Goal: Answer question/provide support: Share knowledge or assist other users

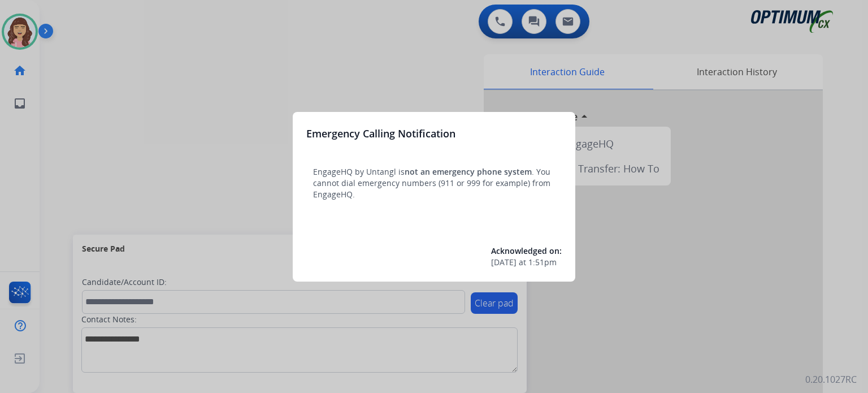
click at [421, 73] on div at bounding box center [434, 196] width 868 height 393
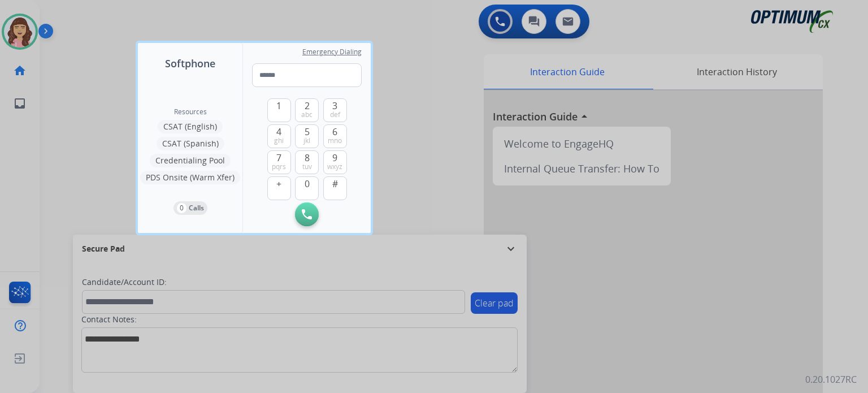
click at [466, 134] on div at bounding box center [434, 196] width 868 height 393
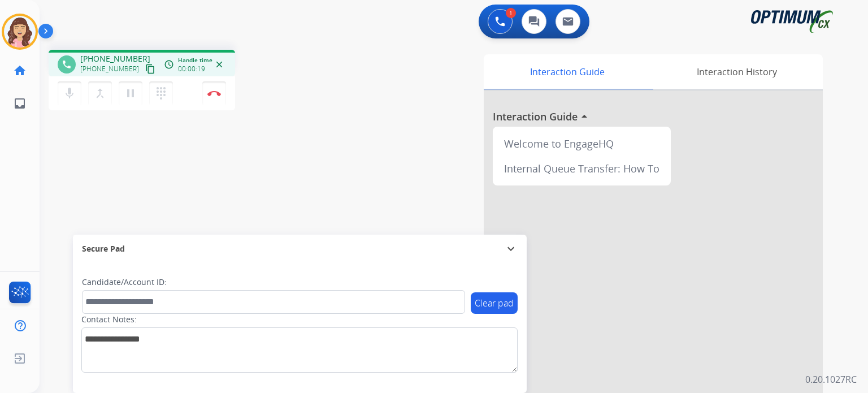
click at [145, 68] on mat-icon "content_copy" at bounding box center [150, 69] width 10 height 10
click at [212, 97] on button "Disconnect" at bounding box center [214, 93] width 24 height 24
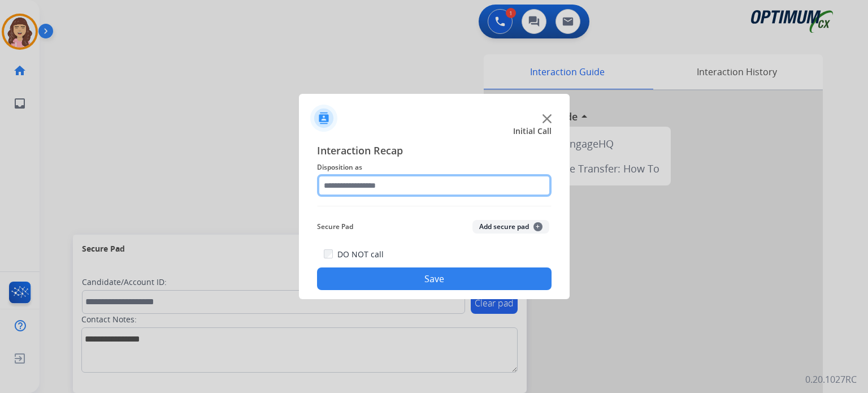
click at [389, 191] on input "text" at bounding box center [434, 185] width 234 height 23
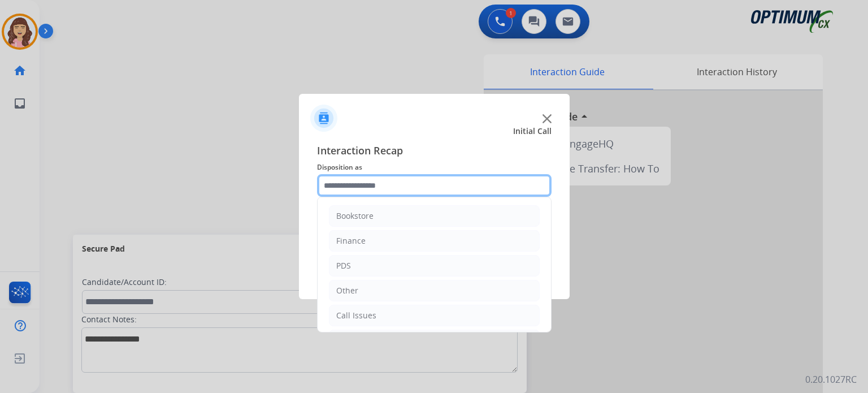
scroll to position [75, 0]
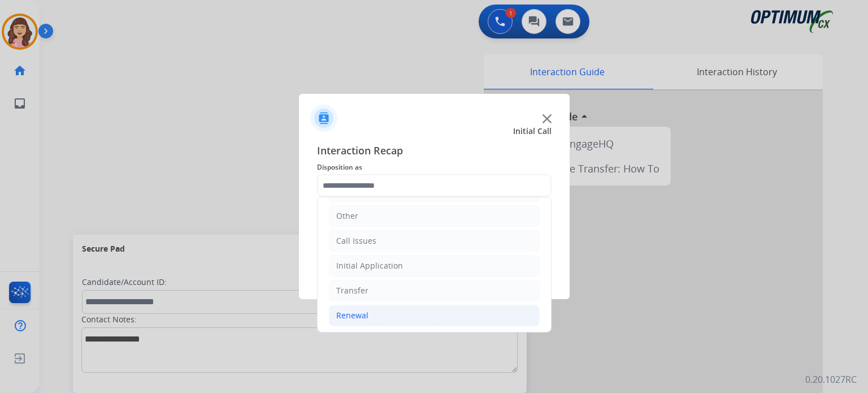
click at [371, 312] on li "Renewal" at bounding box center [434, 314] width 211 height 21
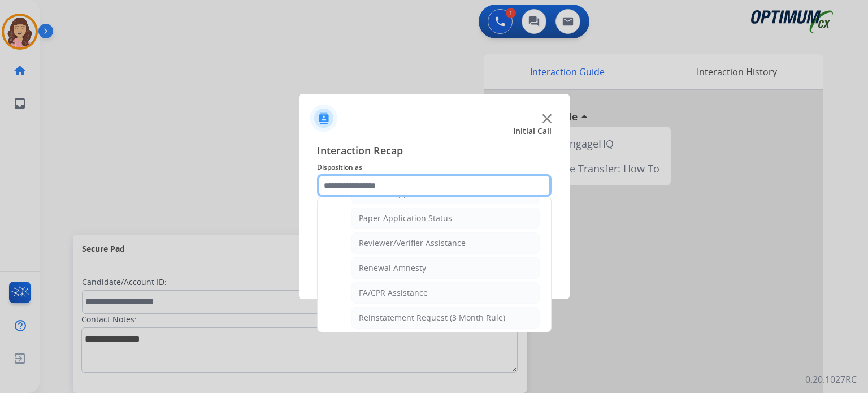
scroll to position [431, 0]
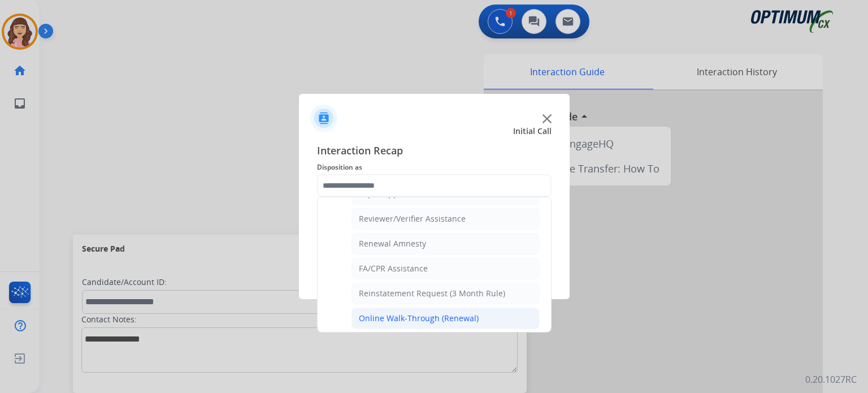
click at [450, 313] on div "Online Walk-Through (Renewal)" at bounding box center [419, 317] width 120 height 11
type input "**********"
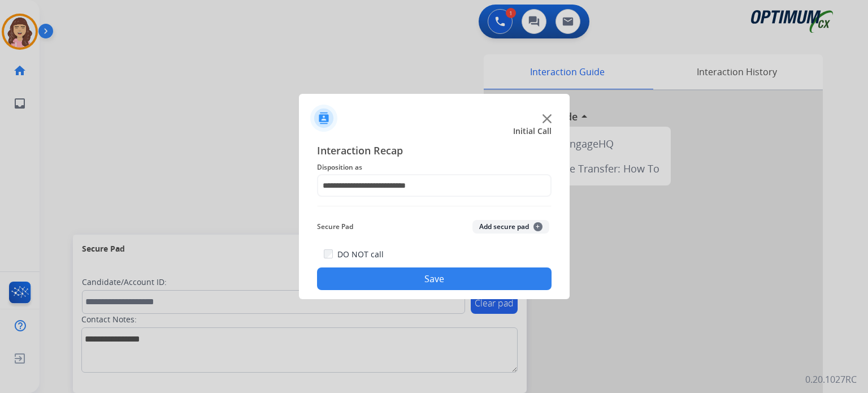
click at [456, 275] on button "Save" at bounding box center [434, 278] width 234 height 23
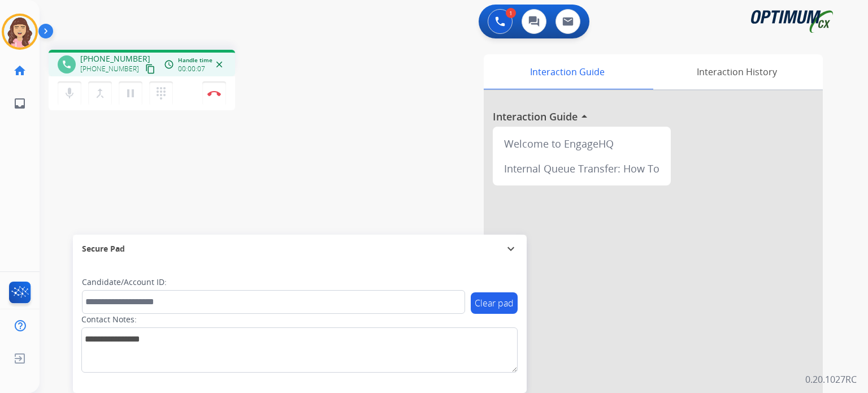
click at [145, 67] on mat-icon "content_copy" at bounding box center [150, 69] width 10 height 10
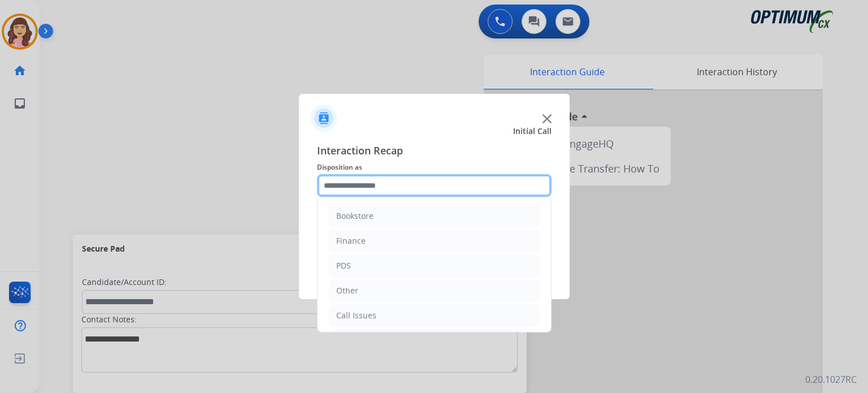
click at [381, 185] on input "text" at bounding box center [434, 185] width 234 height 23
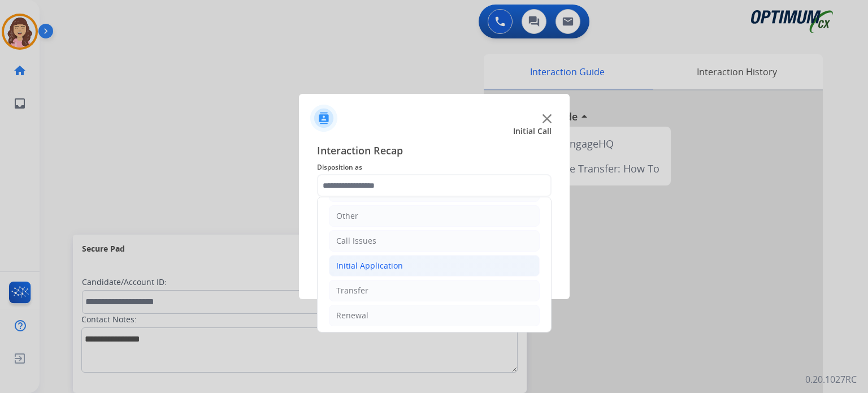
click at [393, 262] on div "Initial Application" at bounding box center [369, 265] width 67 height 11
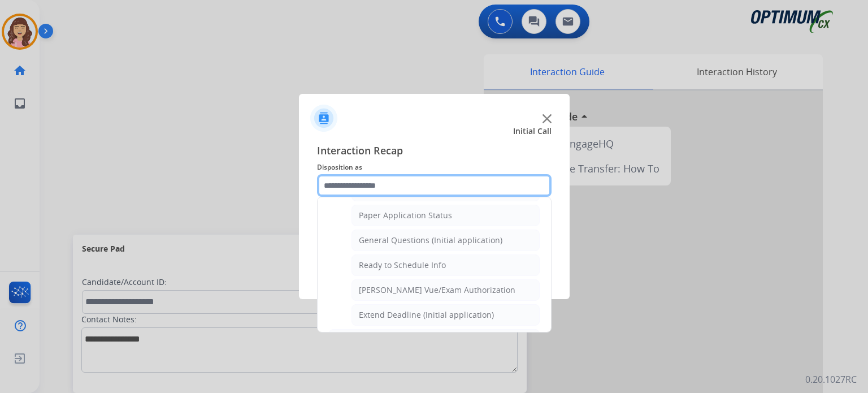
scroll to position [622, 0]
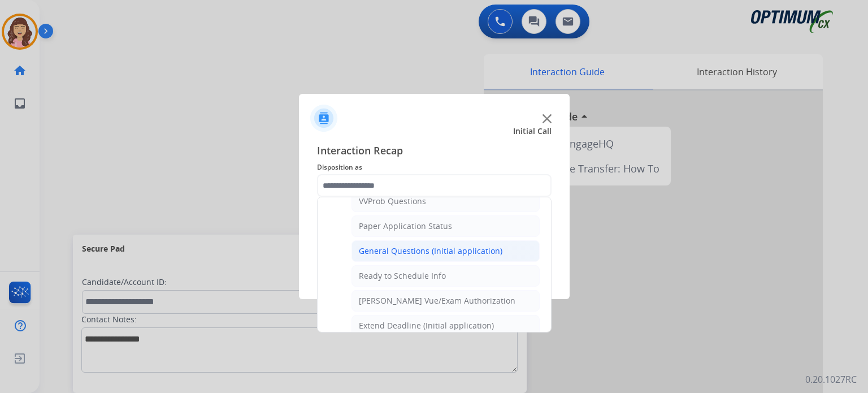
click at [441, 245] on div "General Questions (Initial application)" at bounding box center [430, 250] width 143 height 11
type input "**********"
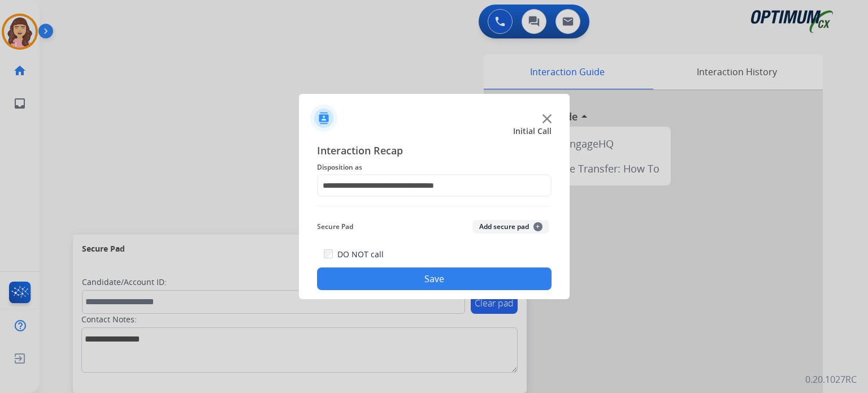
click at [430, 273] on button "Save" at bounding box center [434, 278] width 234 height 23
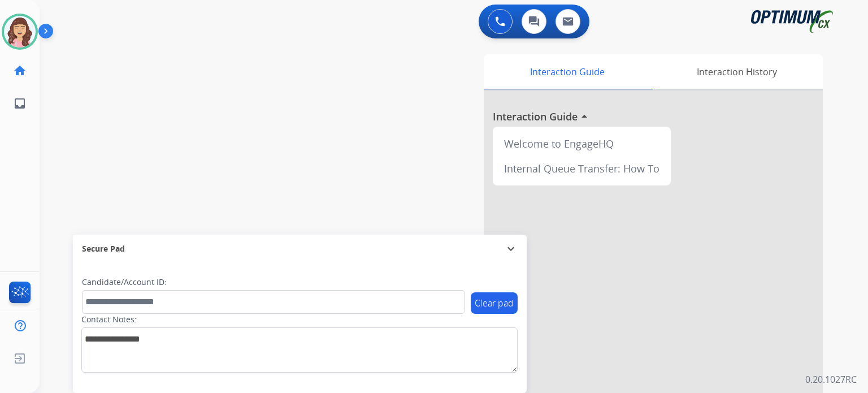
click at [449, 135] on div "Interaction Guide Interaction History Interaction Guide arrow_drop_up Welcome t…" at bounding box center [584, 283] width 475 height 458
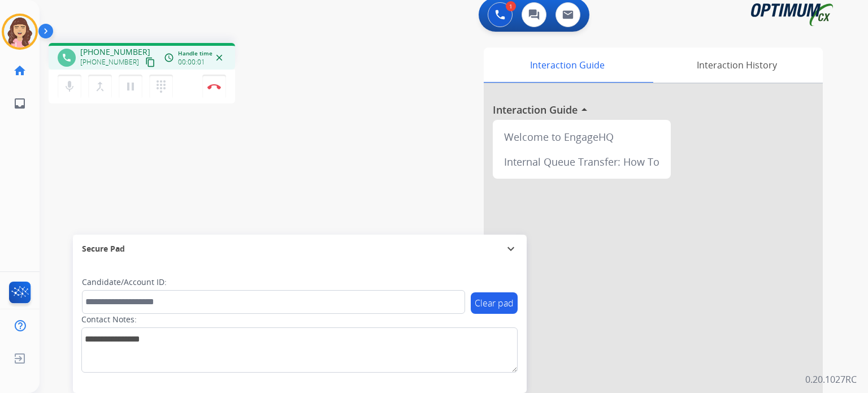
scroll to position [0, 0]
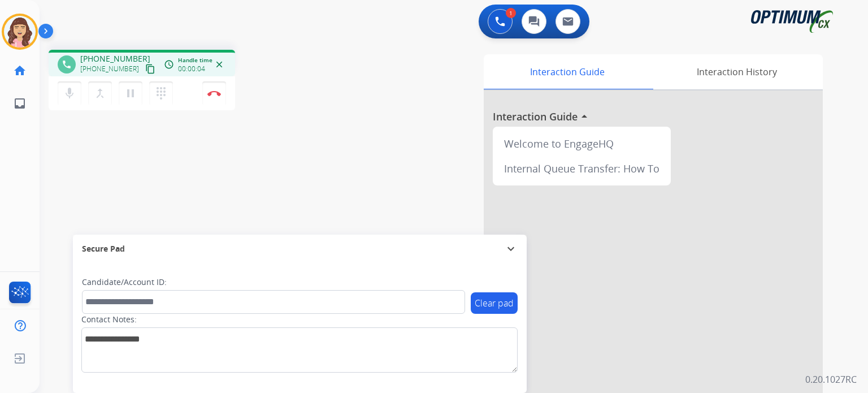
click at [145, 69] on mat-icon "content_copy" at bounding box center [150, 69] width 10 height 10
click at [210, 94] on img at bounding box center [214, 93] width 14 height 6
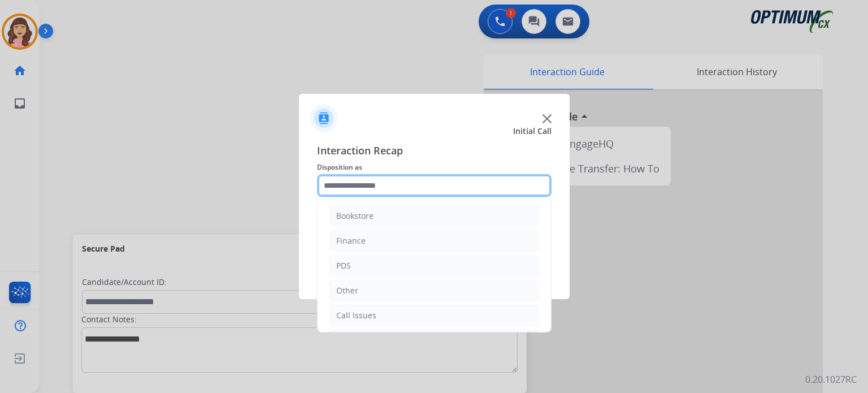
click at [386, 185] on input "text" at bounding box center [434, 185] width 234 height 23
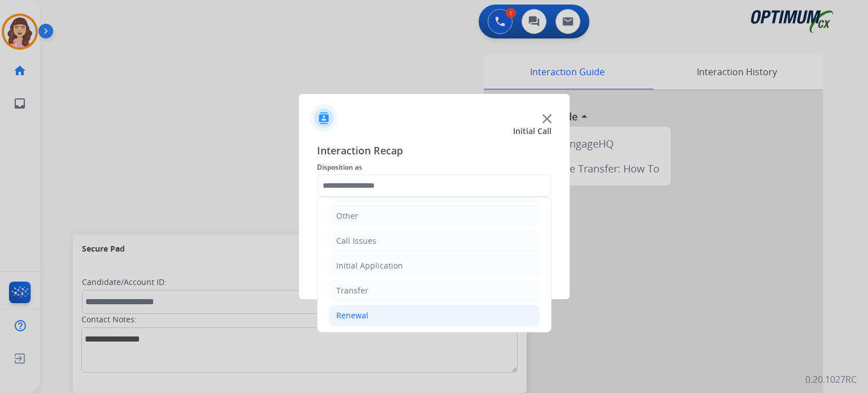
click at [364, 310] on div "Renewal" at bounding box center [352, 315] width 32 height 11
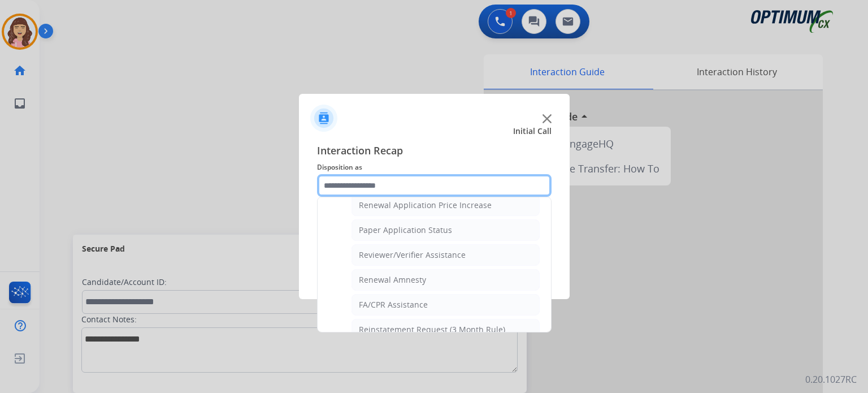
scroll to position [402, 0]
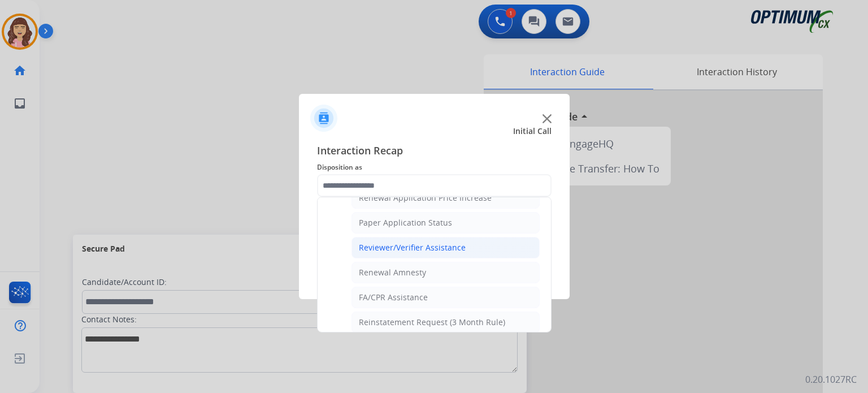
click at [409, 242] on div "Reviewer/Verifier Assistance" at bounding box center [412, 247] width 107 height 11
type input "**********"
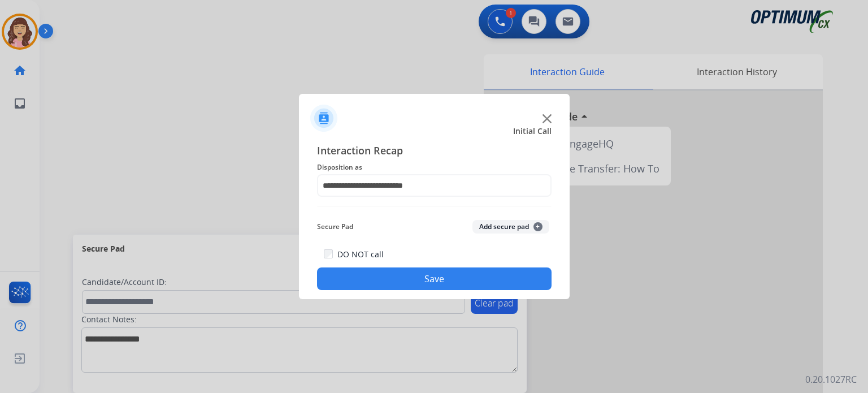
click at [436, 281] on button "Save" at bounding box center [434, 278] width 234 height 23
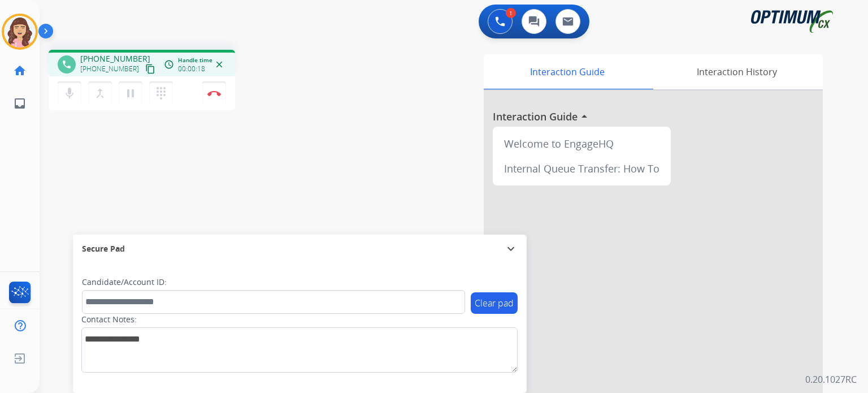
click at [145, 69] on mat-icon "content_copy" at bounding box center [150, 69] width 10 height 10
click at [217, 97] on button "Disconnect" at bounding box center [214, 93] width 24 height 24
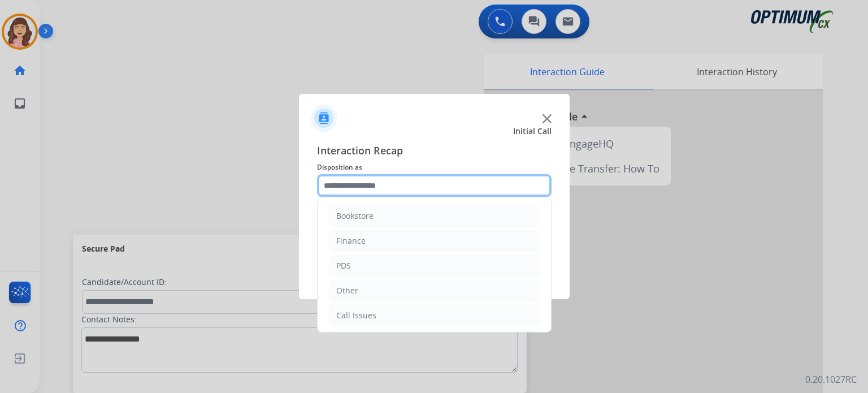
click at [385, 180] on input "text" at bounding box center [434, 185] width 234 height 23
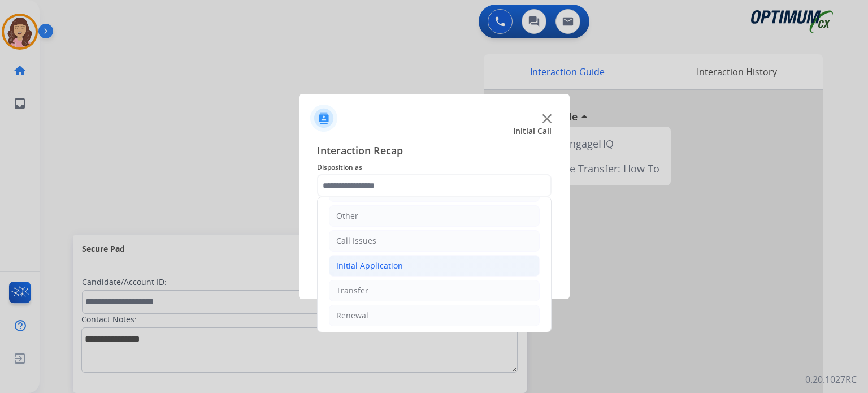
click at [379, 269] on div "Initial Application" at bounding box center [369, 265] width 67 height 11
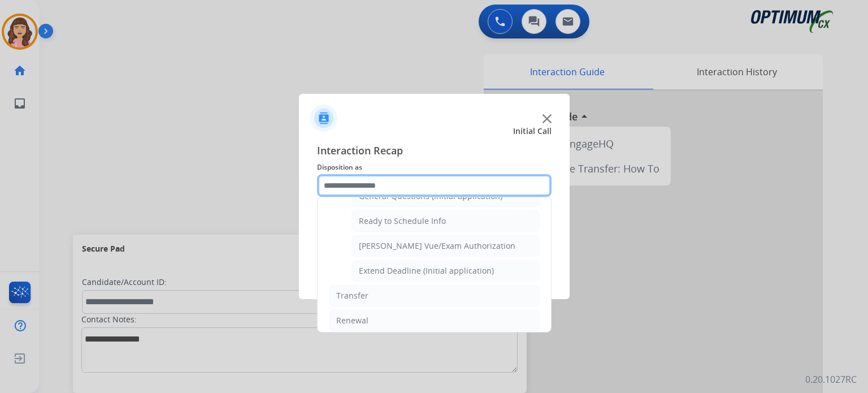
scroll to position [645, 0]
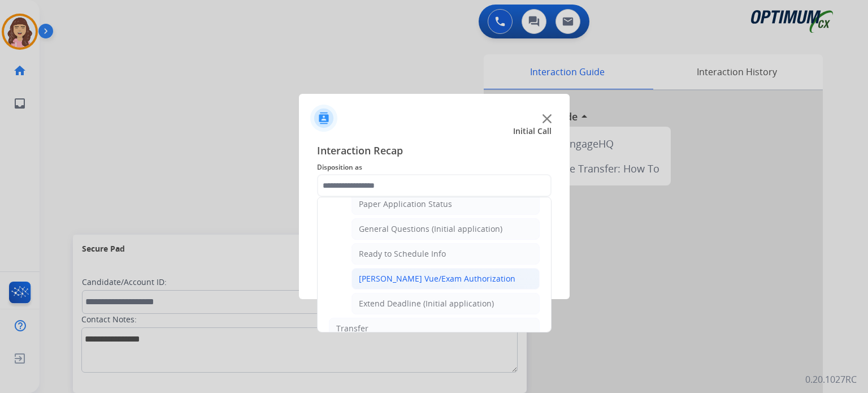
click at [441, 273] on div "[PERSON_NAME] Vue/Exam Authorization" at bounding box center [437, 278] width 156 height 11
type input "**********"
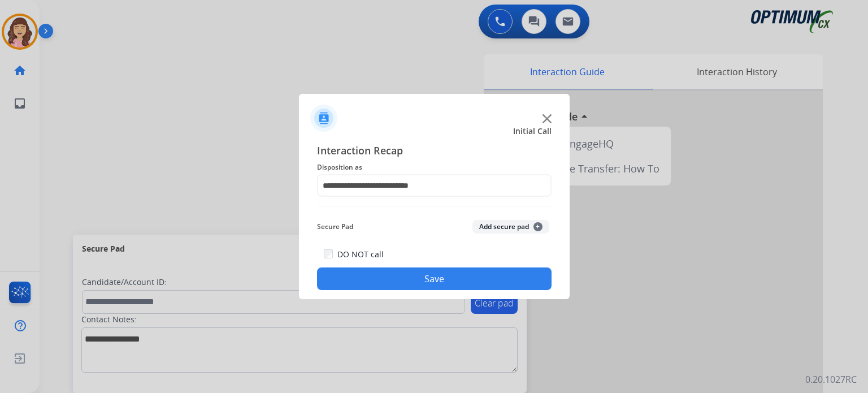
click at [455, 273] on button "Save" at bounding box center [434, 278] width 234 height 23
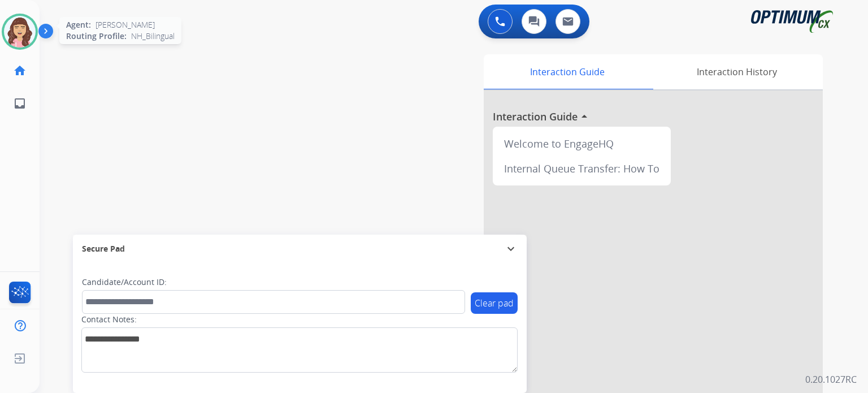
click at [23, 41] on img at bounding box center [20, 32] width 32 height 32
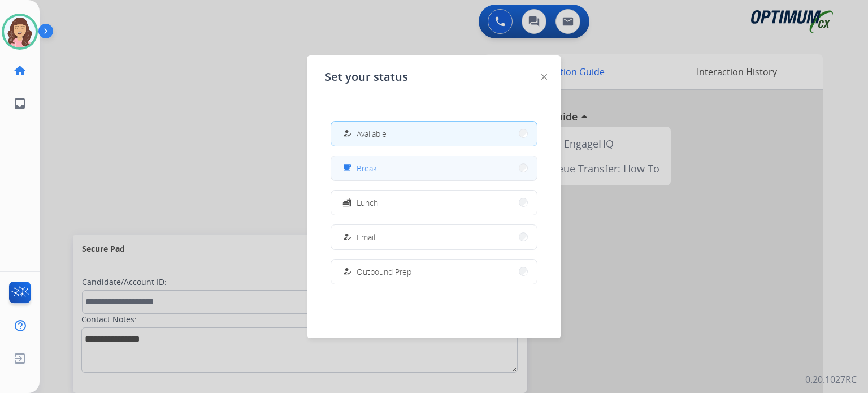
click at [377, 172] on button "free_breakfast Break" at bounding box center [434, 168] width 206 height 24
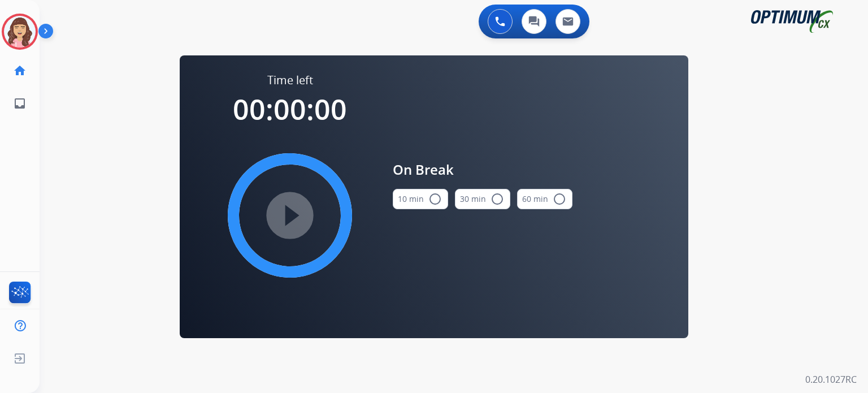
click at [434, 203] on mat-icon "radio_button_unchecked" at bounding box center [435, 199] width 14 height 14
click at [290, 211] on mat-icon "play_circle_filled" at bounding box center [290, 215] width 14 height 14
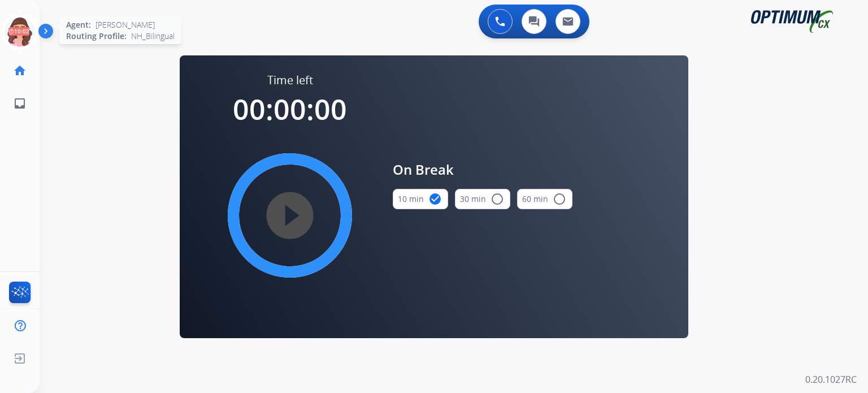
click at [11, 37] on icon at bounding box center [20, 32] width 37 height 37
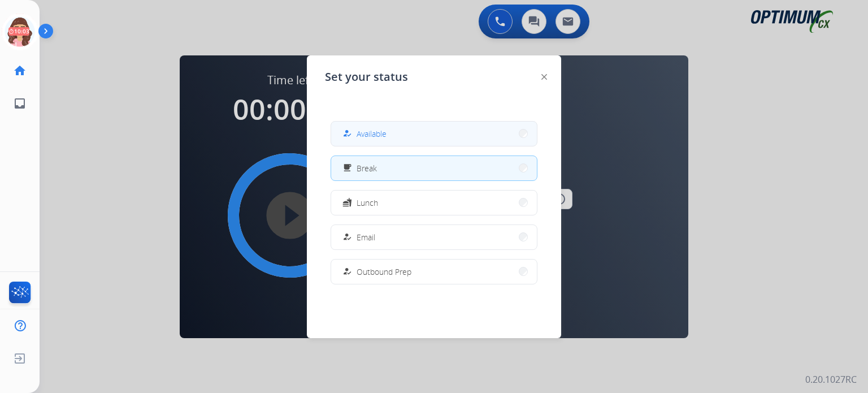
click at [385, 128] on span "Available" at bounding box center [371, 134] width 30 height 12
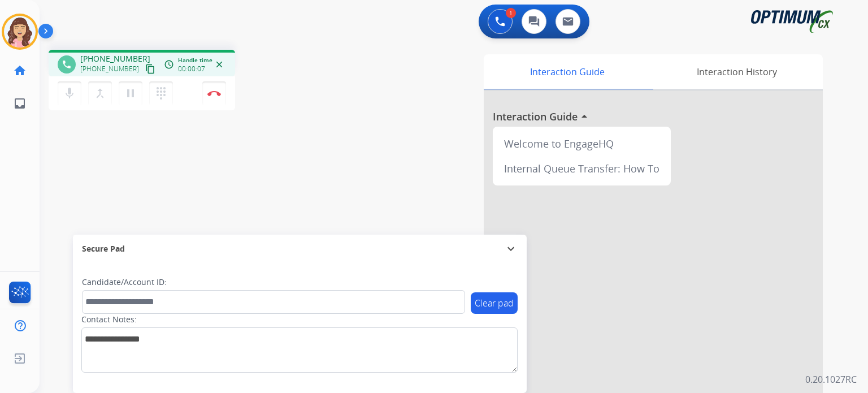
click at [145, 68] on mat-icon "content_copy" at bounding box center [150, 69] width 10 height 10
click at [214, 93] on img at bounding box center [214, 93] width 14 height 6
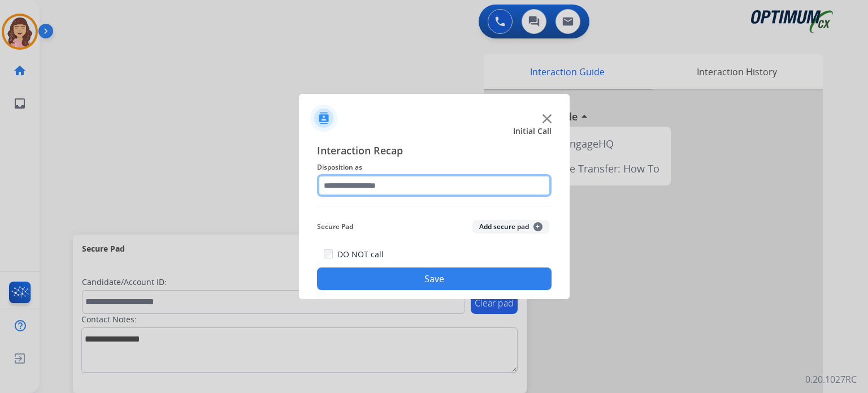
click at [416, 182] on input "text" at bounding box center [434, 185] width 234 height 23
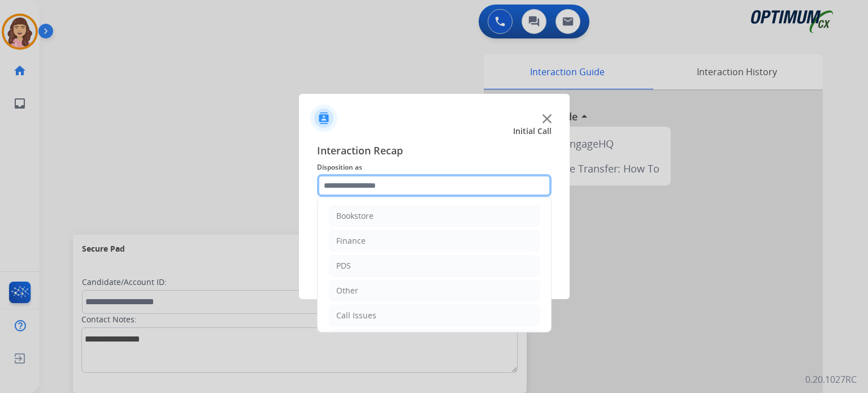
scroll to position [75, 0]
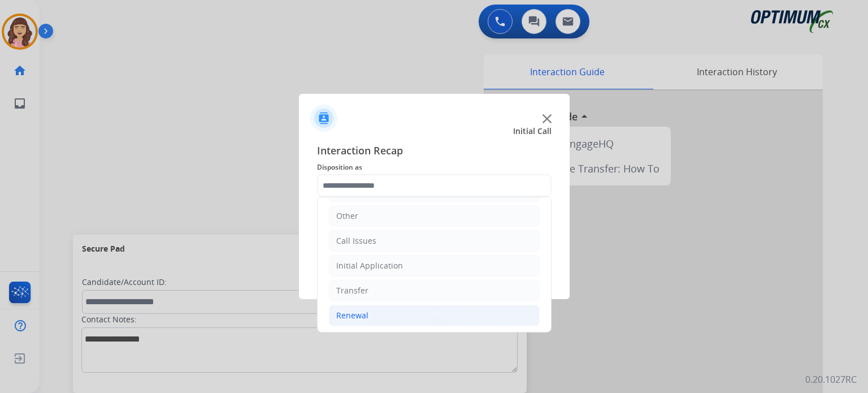
click at [373, 307] on li "Renewal" at bounding box center [434, 314] width 211 height 21
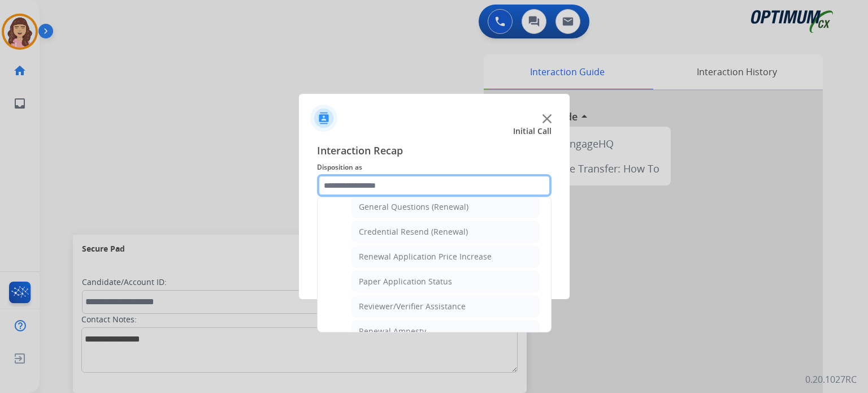
scroll to position [341, 0]
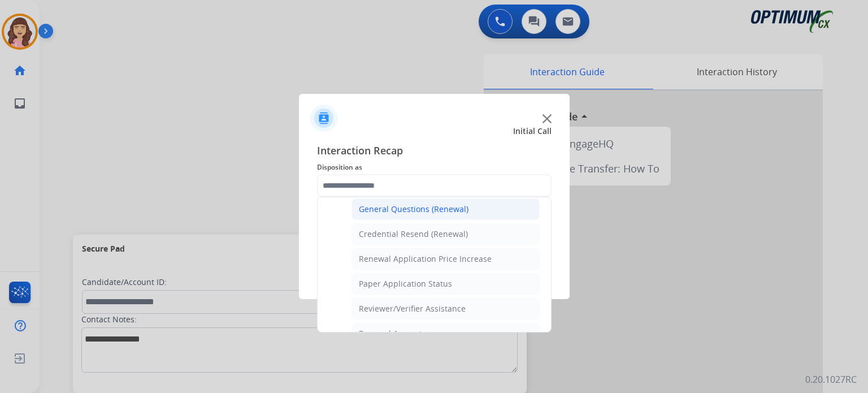
click at [399, 205] on div "General Questions (Renewal)" at bounding box center [414, 208] width 110 height 11
type input "**********"
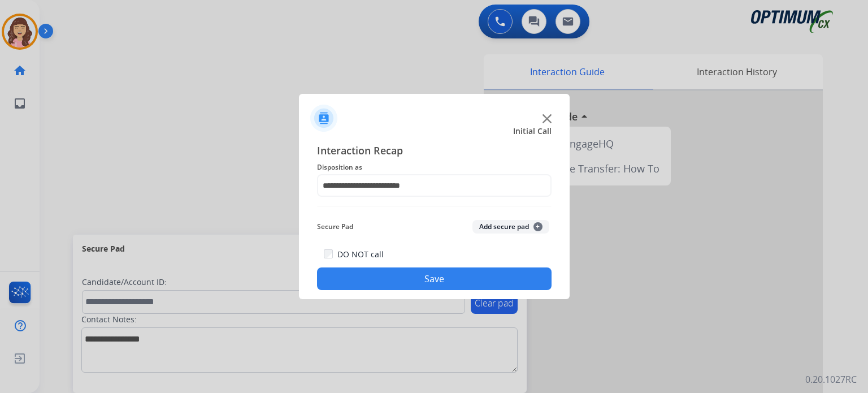
click at [398, 284] on button "Save" at bounding box center [434, 278] width 234 height 23
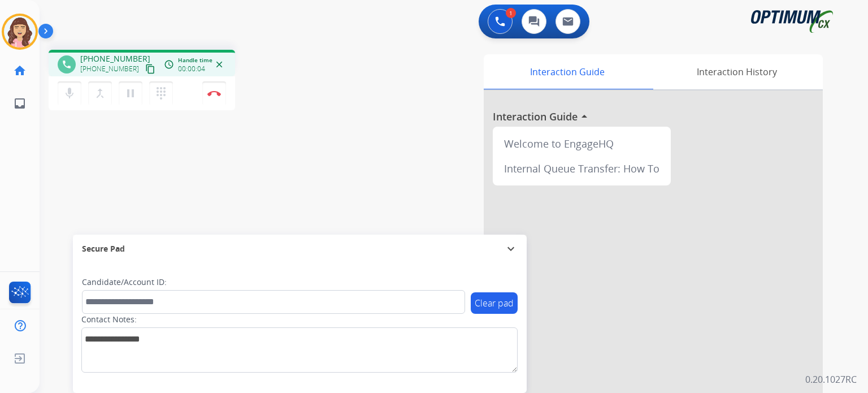
click at [145, 70] on mat-icon "content_copy" at bounding box center [150, 69] width 10 height 10
click at [215, 97] on button "Disconnect" at bounding box center [214, 93] width 24 height 24
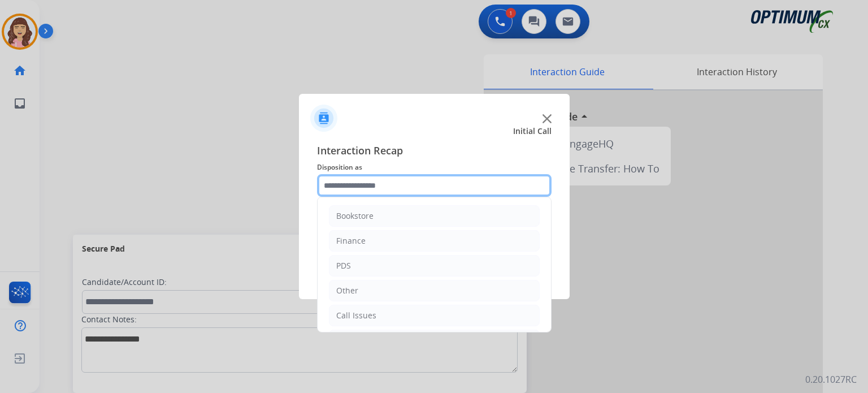
click at [369, 188] on input "text" at bounding box center [434, 185] width 234 height 23
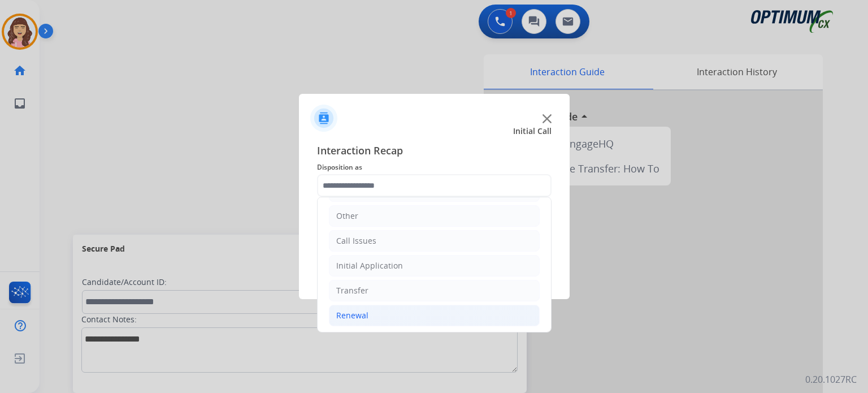
click at [368, 308] on li "Renewal" at bounding box center [434, 314] width 211 height 21
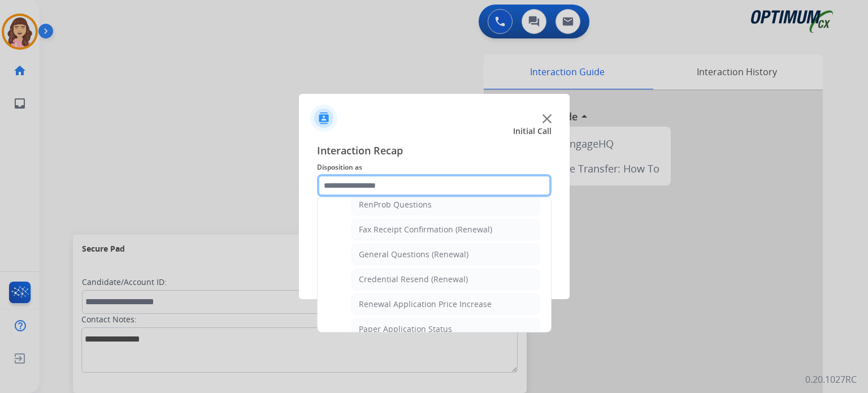
scroll to position [285, 0]
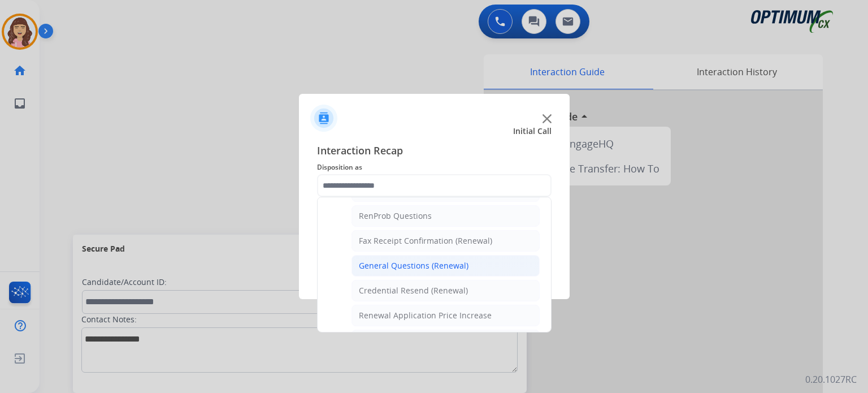
click at [423, 262] on div "General Questions (Renewal)" at bounding box center [414, 265] width 110 height 11
type input "**********"
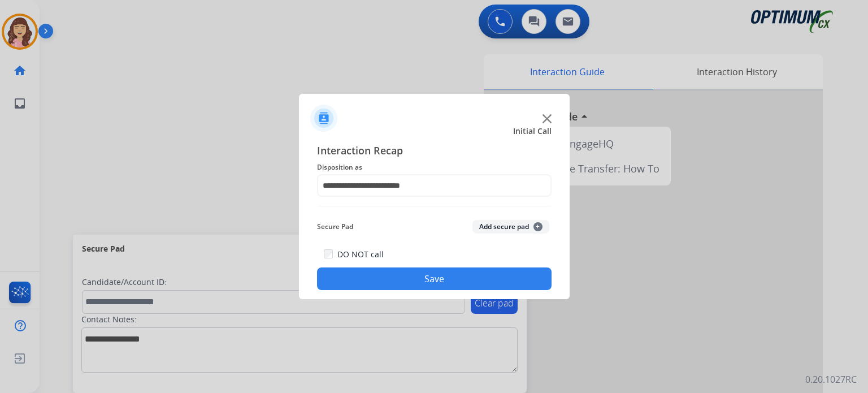
click at [420, 273] on button "Save" at bounding box center [434, 278] width 234 height 23
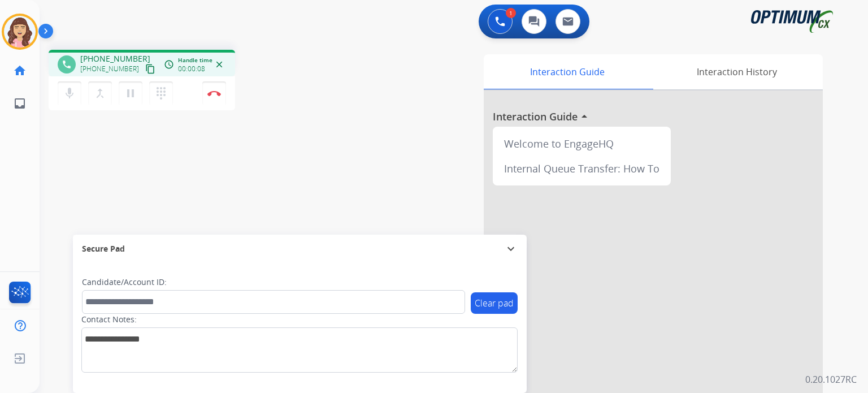
click at [145, 66] on mat-icon "content_copy" at bounding box center [150, 69] width 10 height 10
click at [277, 196] on div "phone [PHONE_NUMBER] [PHONE_NUMBER] content_copy access_time Call metrics Queue…" at bounding box center [440, 276] width 801 height 471
click at [214, 93] on img at bounding box center [214, 93] width 14 height 6
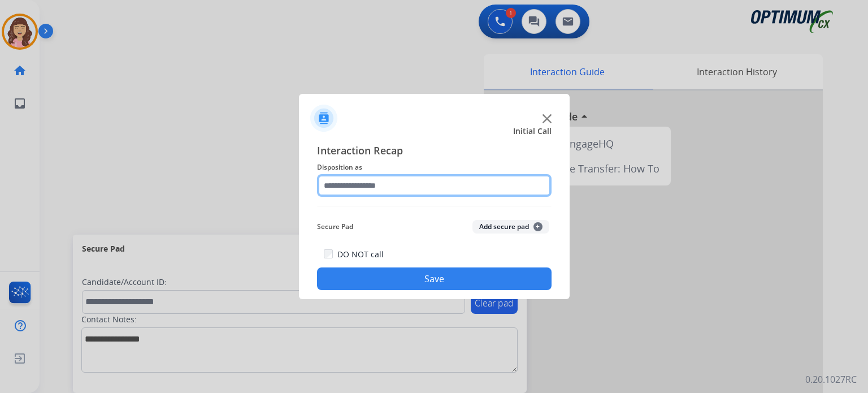
click at [420, 186] on input "text" at bounding box center [434, 185] width 234 height 23
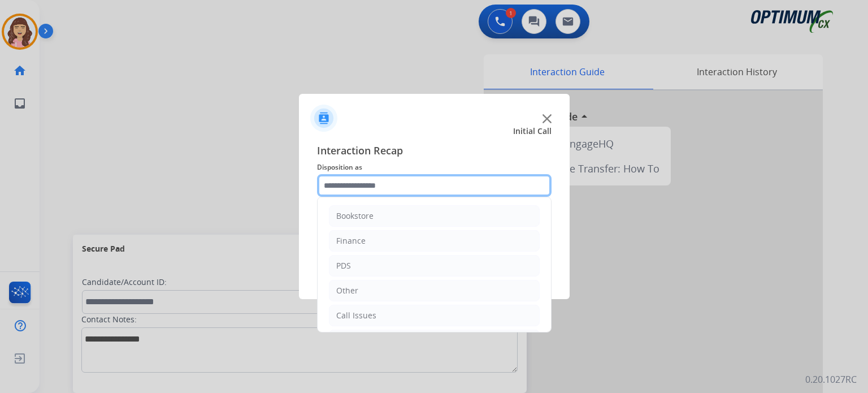
scroll to position [75, 0]
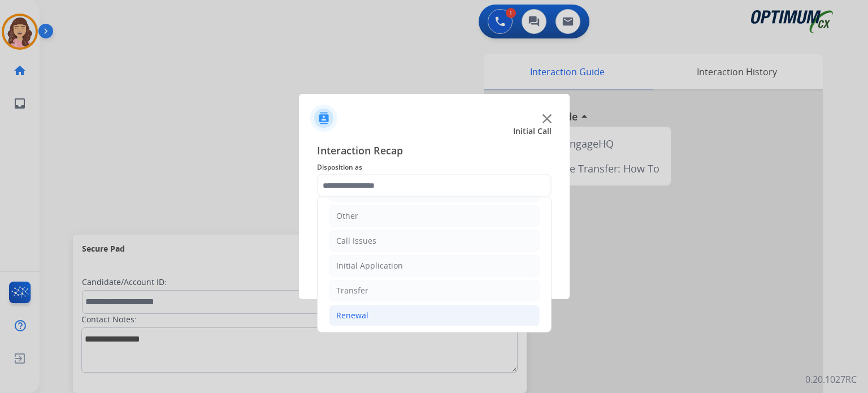
click at [377, 307] on li "Renewal" at bounding box center [434, 314] width 211 height 21
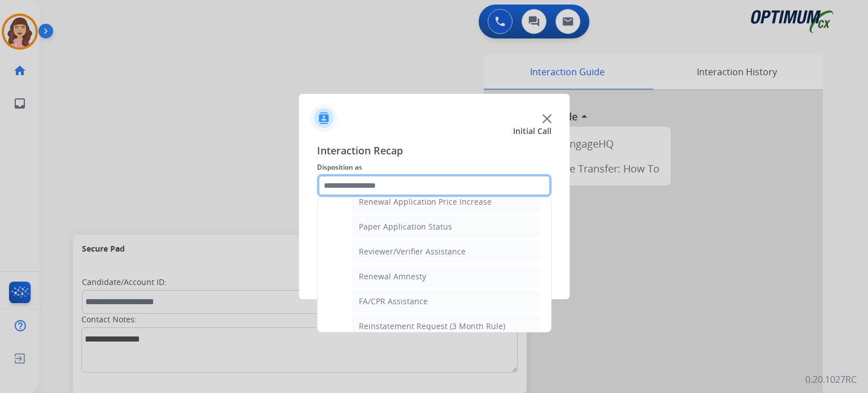
scroll to position [395, 0]
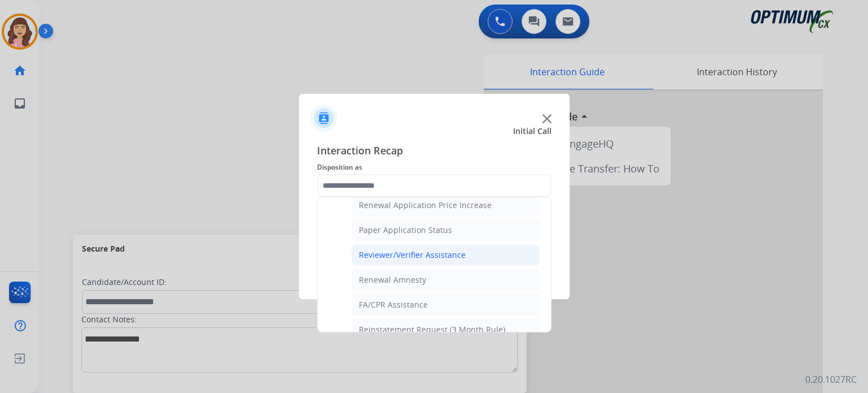
click at [432, 249] on div "Reviewer/Verifier Assistance" at bounding box center [412, 254] width 107 height 11
type input "**********"
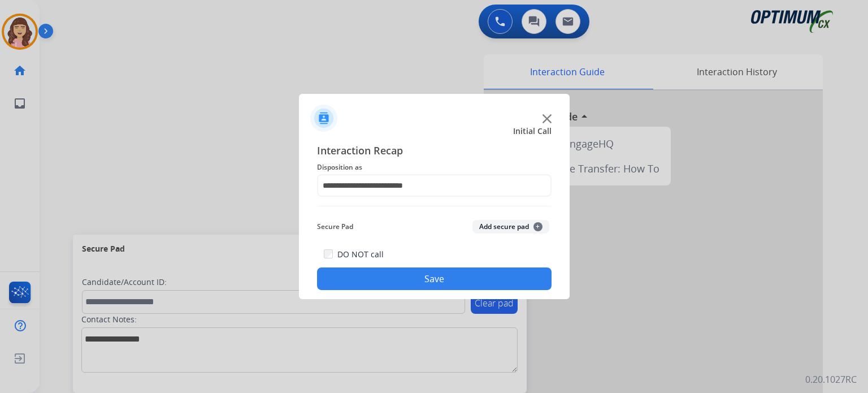
click at [430, 281] on button "Save" at bounding box center [434, 278] width 234 height 23
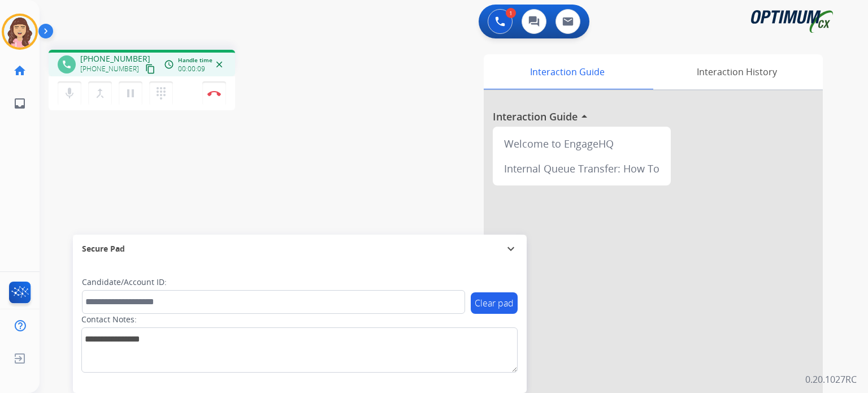
click at [145, 68] on mat-icon "content_copy" at bounding box center [150, 69] width 10 height 10
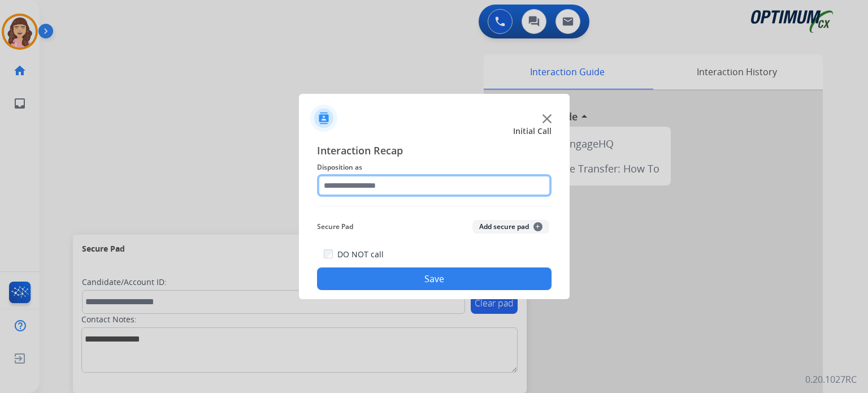
click at [365, 188] on input "text" at bounding box center [434, 185] width 234 height 23
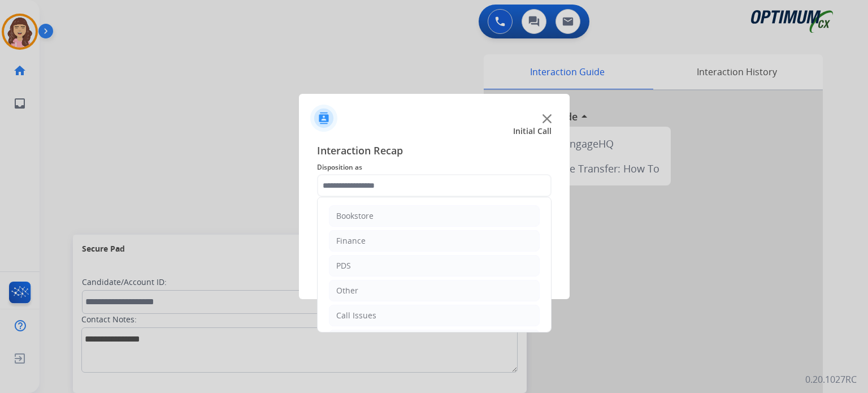
click at [542, 230] on ul "Bookstore Finance PDS Other Call Issues Initial Application Transfer Renewal" at bounding box center [433, 302] width 233 height 211
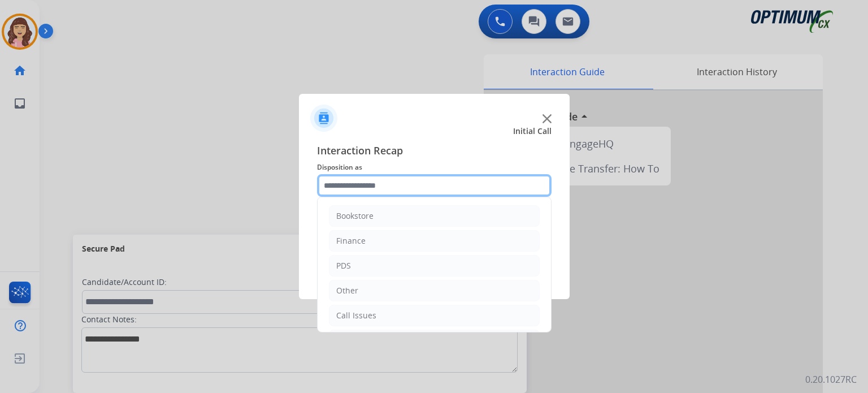
click at [494, 182] on input "text" at bounding box center [434, 185] width 234 height 23
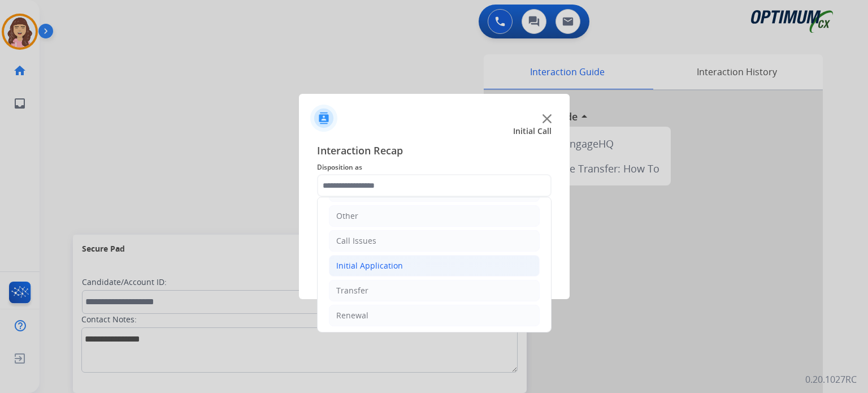
click at [373, 260] on div "Initial Application" at bounding box center [369, 265] width 67 height 11
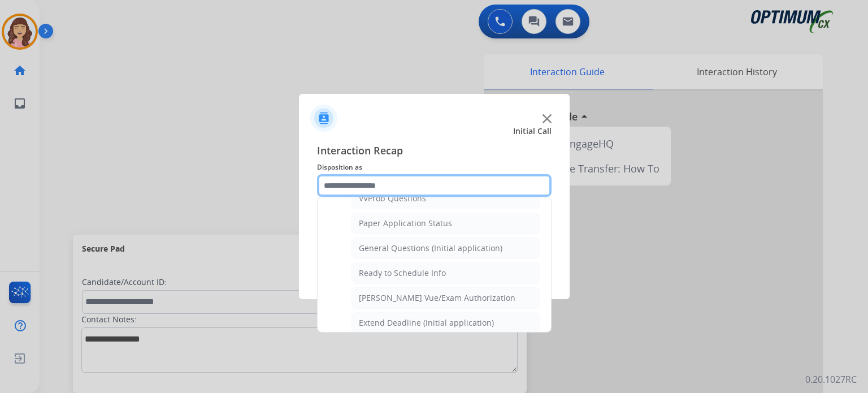
scroll to position [615, 0]
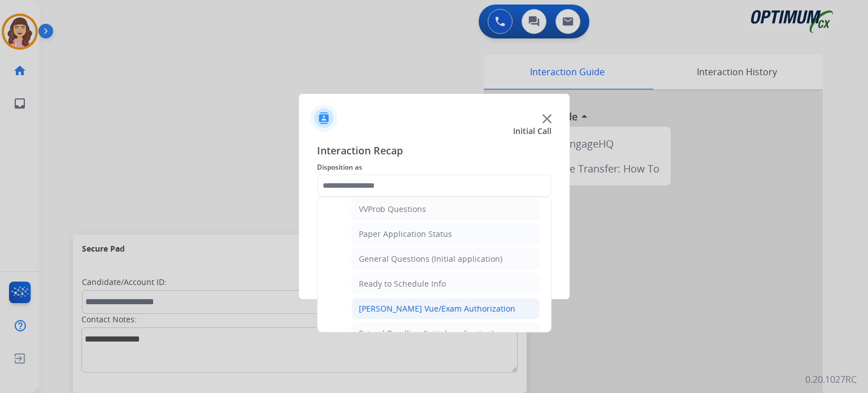
click at [433, 303] on div "[PERSON_NAME] Vue/Exam Authorization" at bounding box center [437, 308] width 156 height 11
type input "**********"
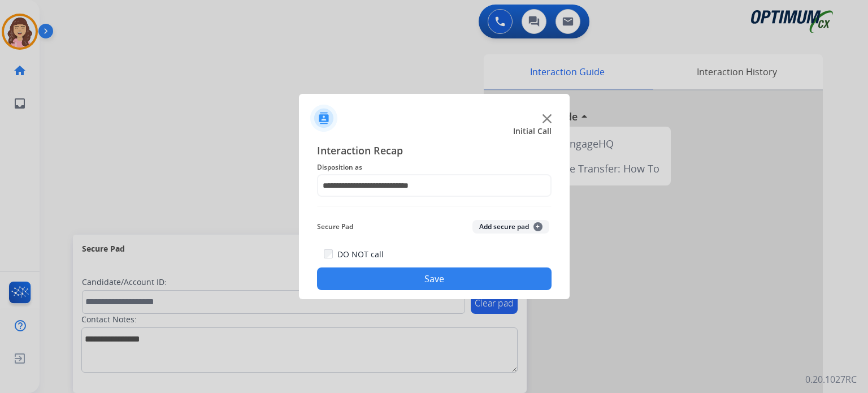
click at [413, 277] on button "Save" at bounding box center [434, 278] width 234 height 23
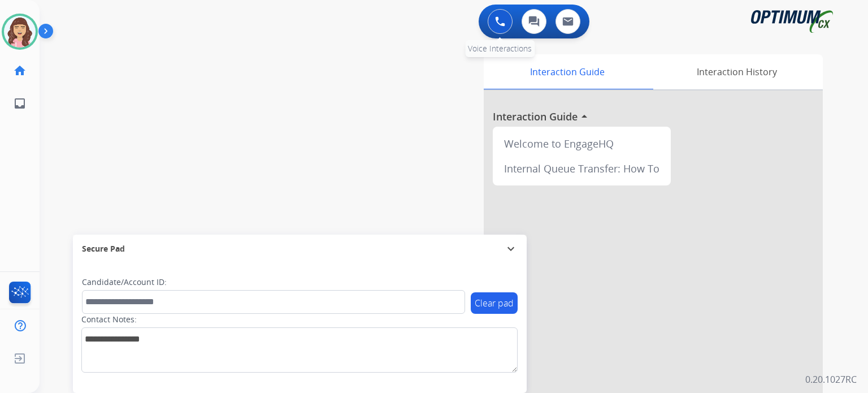
click at [500, 18] on img at bounding box center [500, 21] width 10 height 10
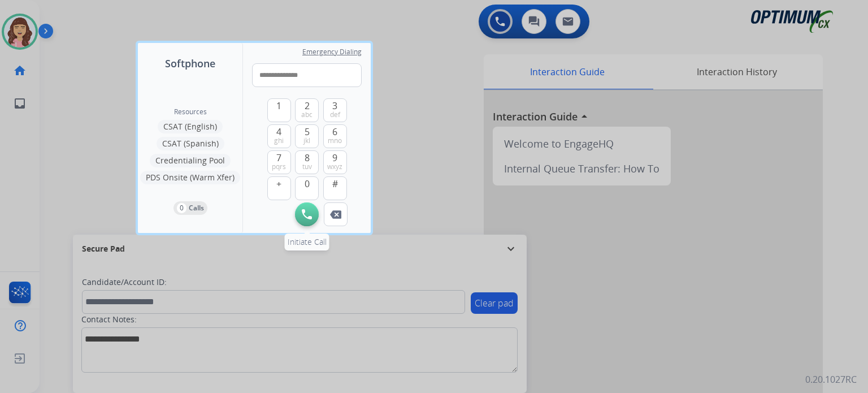
type input "**********"
click at [305, 216] on img at bounding box center [307, 214] width 10 height 10
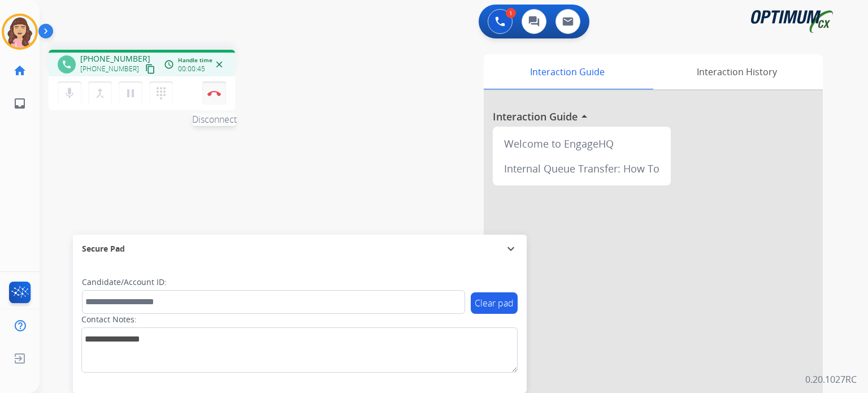
click at [214, 95] on img at bounding box center [214, 93] width 14 height 6
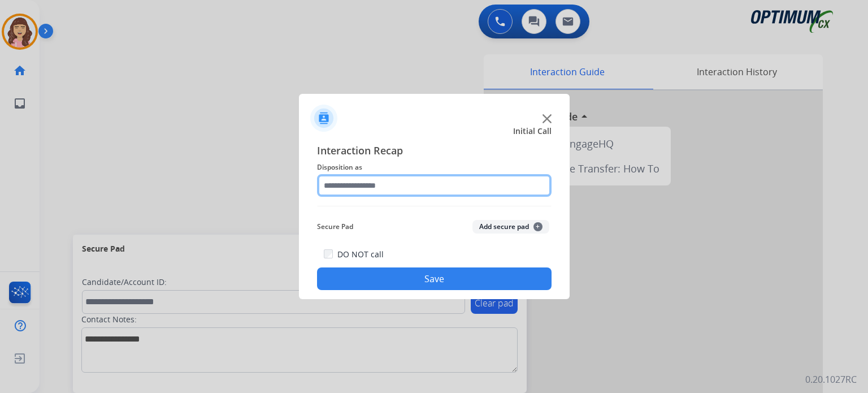
click at [406, 183] on input "text" at bounding box center [434, 185] width 234 height 23
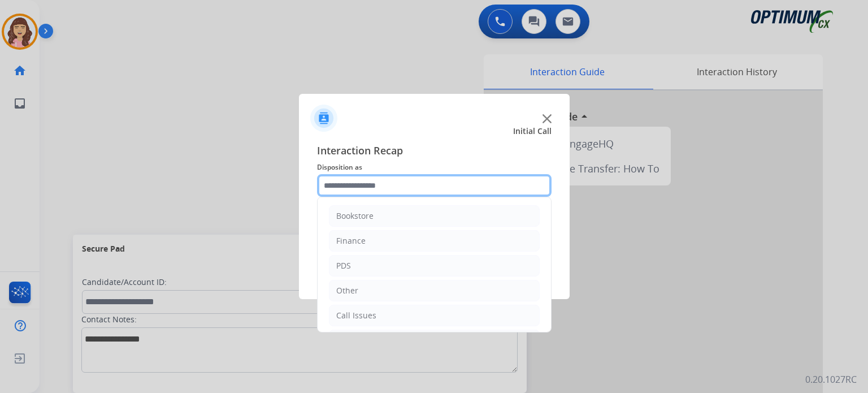
scroll to position [75, 0]
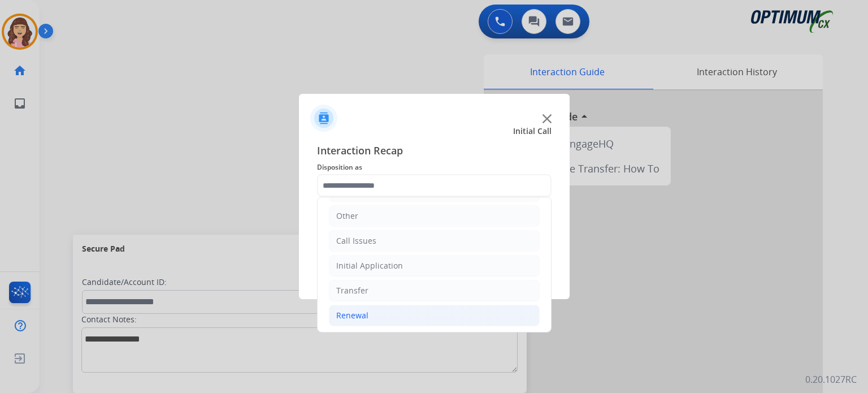
click at [452, 315] on li "Renewal" at bounding box center [434, 314] width 211 height 21
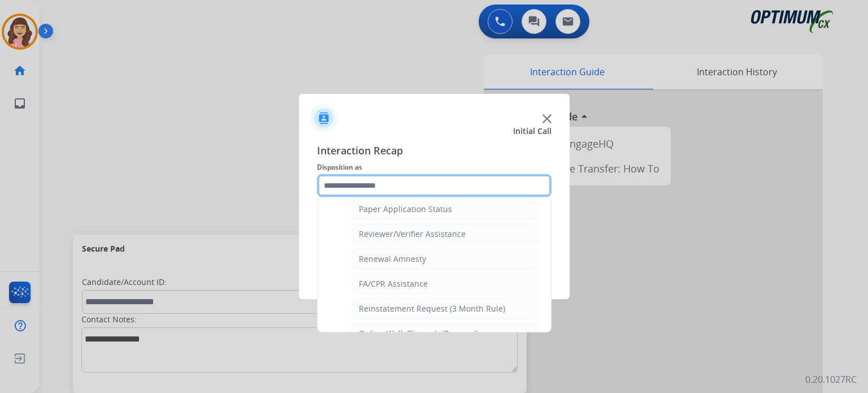
scroll to position [431, 0]
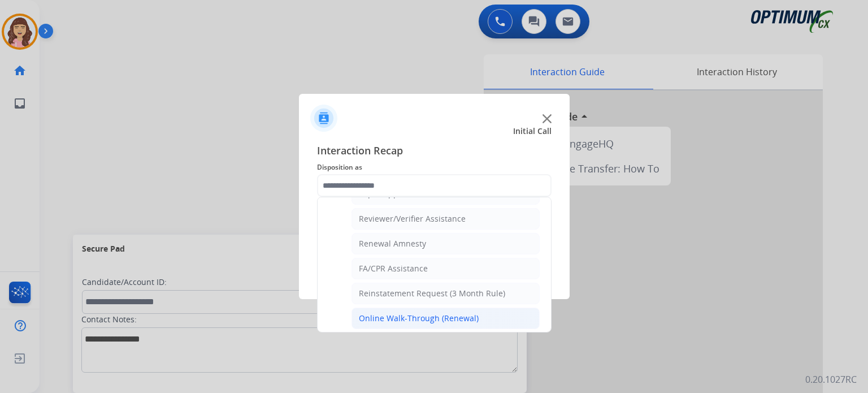
click at [432, 316] on div "Online Walk-Through (Renewal)" at bounding box center [419, 317] width 120 height 11
type input "**********"
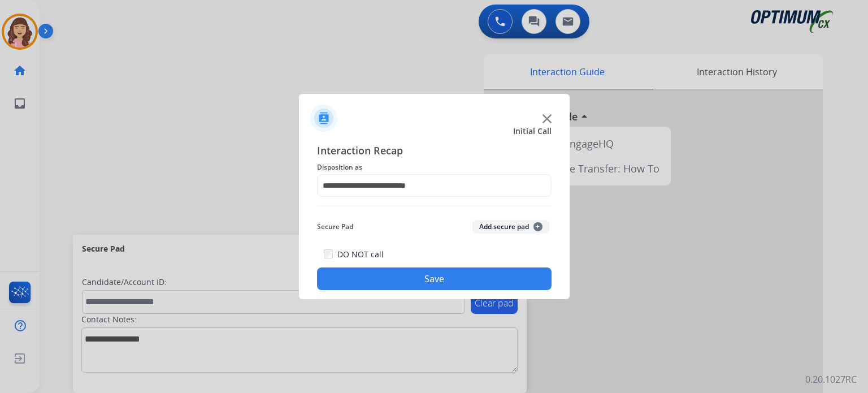
click at [436, 278] on button "Save" at bounding box center [434, 278] width 234 height 23
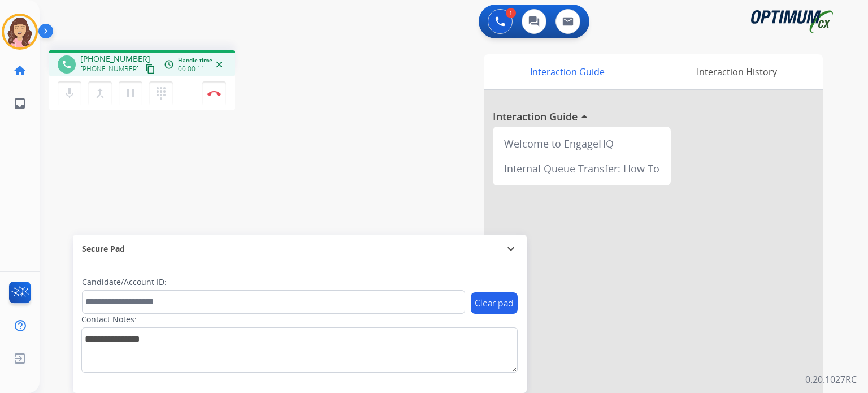
click at [145, 71] on mat-icon "content_copy" at bounding box center [150, 69] width 10 height 10
click at [214, 97] on button "Disconnect" at bounding box center [214, 93] width 24 height 24
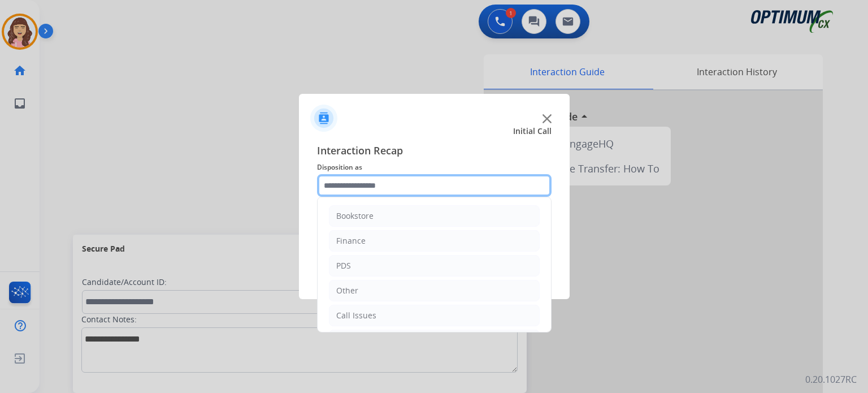
click at [384, 186] on input "text" at bounding box center [434, 185] width 234 height 23
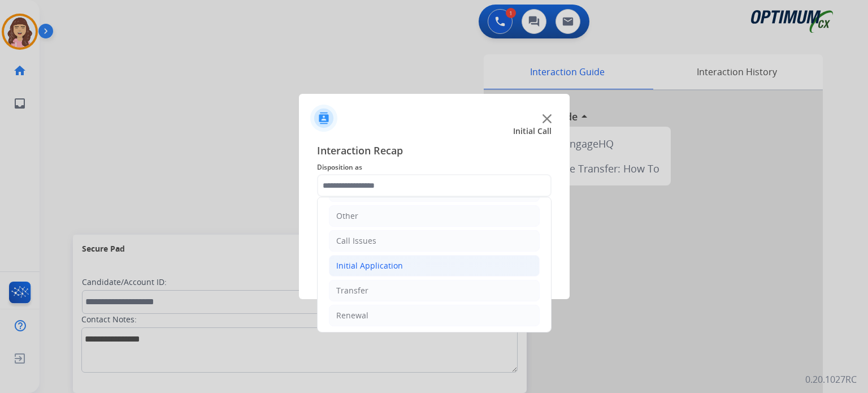
click at [393, 268] on div "Initial Application" at bounding box center [369, 265] width 67 height 11
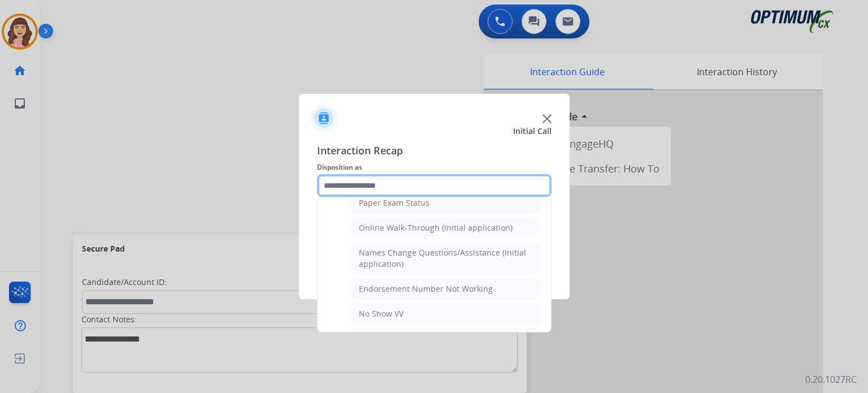
scroll to position [230, 0]
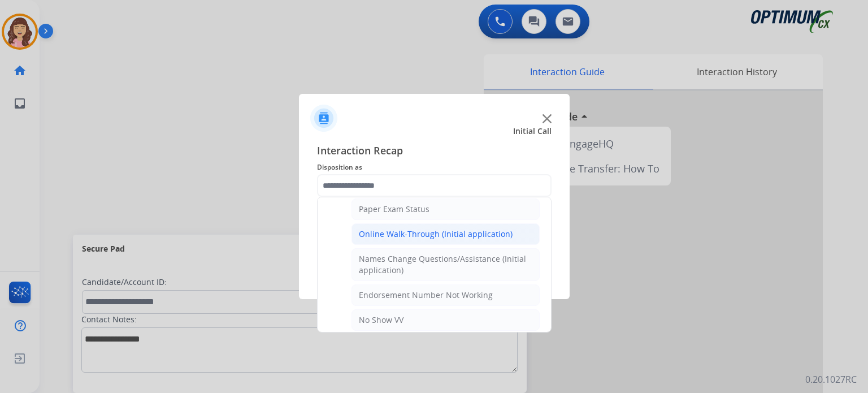
click at [441, 228] on div "Online Walk-Through (Initial application)" at bounding box center [436, 233] width 154 height 11
type input "**********"
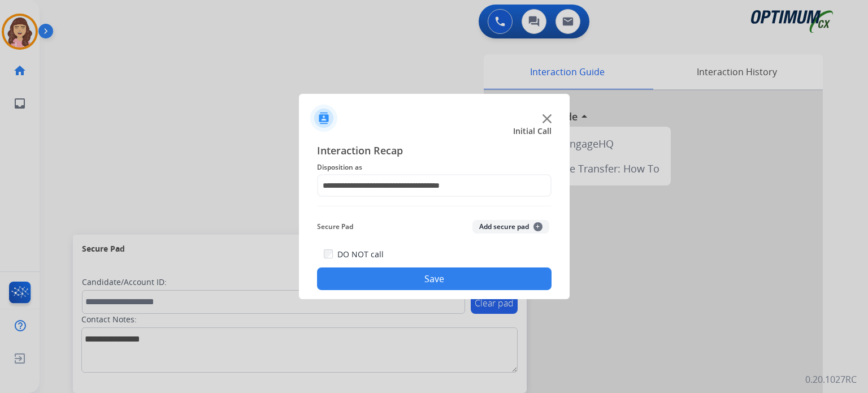
click at [436, 276] on button "Save" at bounding box center [434, 278] width 234 height 23
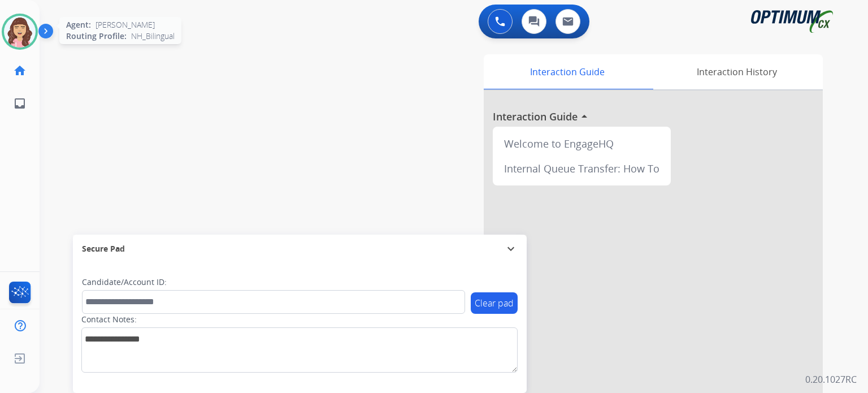
click at [16, 23] on img at bounding box center [20, 32] width 32 height 32
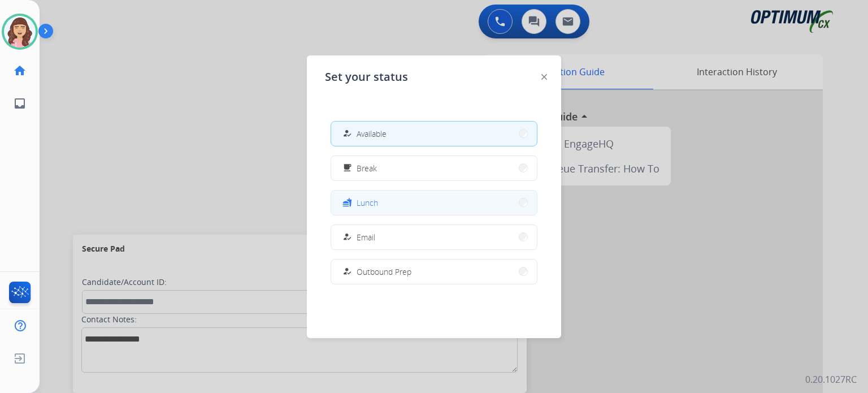
click at [382, 205] on button "fastfood Lunch" at bounding box center [434, 202] width 206 height 24
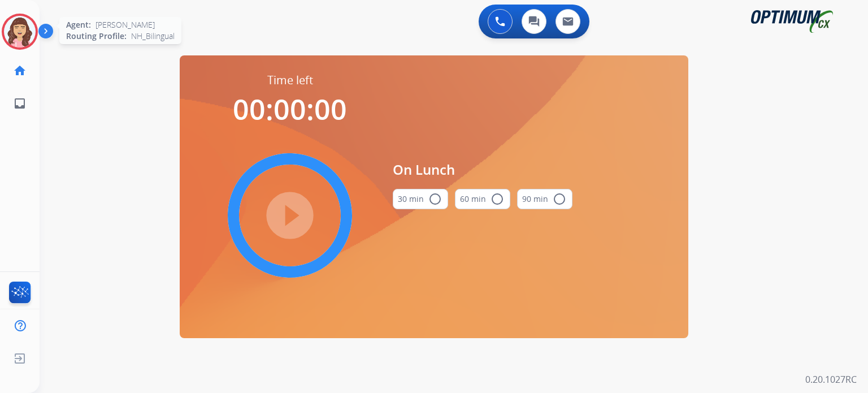
click at [27, 38] on img at bounding box center [20, 32] width 32 height 32
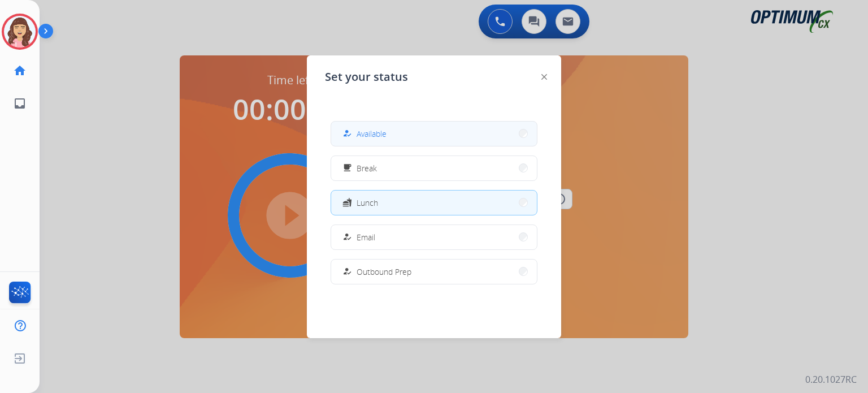
click at [367, 132] on span "Available" at bounding box center [371, 134] width 30 height 12
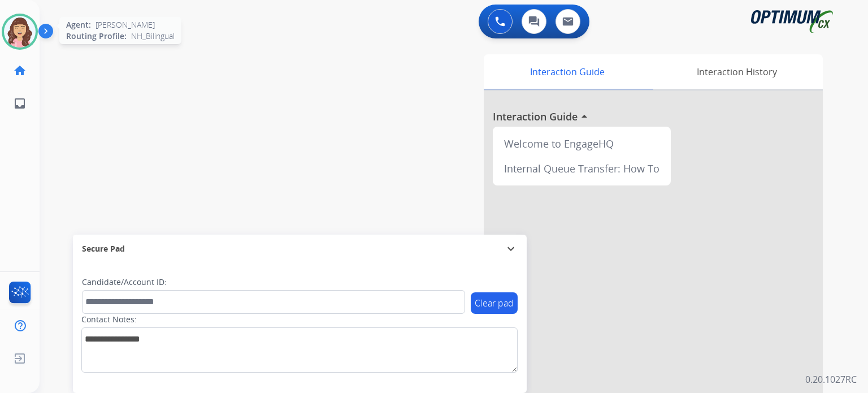
click at [27, 27] on img at bounding box center [20, 32] width 32 height 32
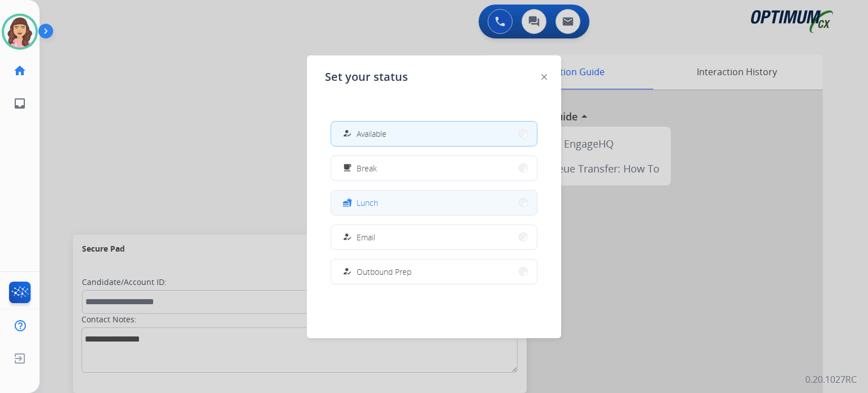
click at [378, 201] on button "fastfood Lunch" at bounding box center [434, 202] width 206 height 24
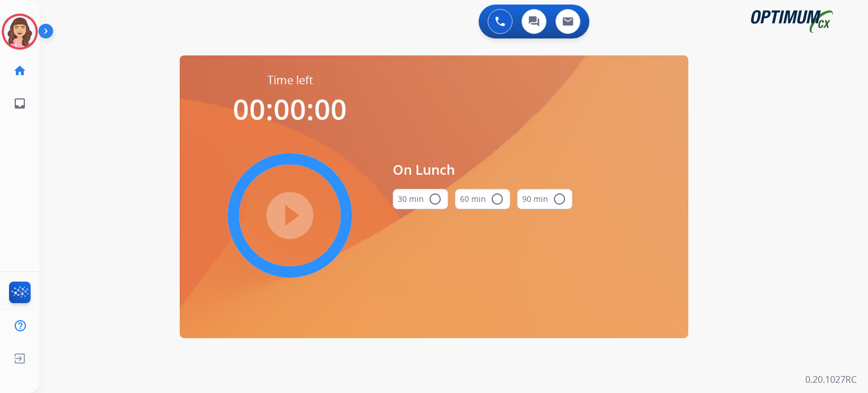
click at [433, 200] on mat-icon "radio_button_unchecked" at bounding box center [435, 199] width 14 height 14
click at [290, 216] on mat-icon "play_circle_filled" at bounding box center [290, 215] width 14 height 14
